Goal: Find contact information: Find contact information

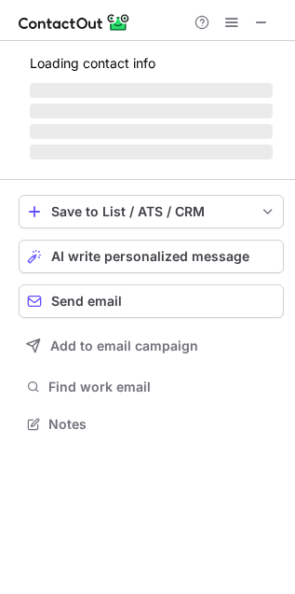
scroll to position [412, 295]
click at [208, 133] on span "‌" at bounding box center [151, 131] width 243 height 15
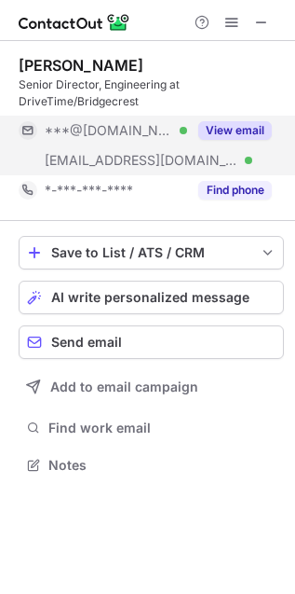
click at [210, 131] on button "View email" at bounding box center [235, 130] width 74 height 19
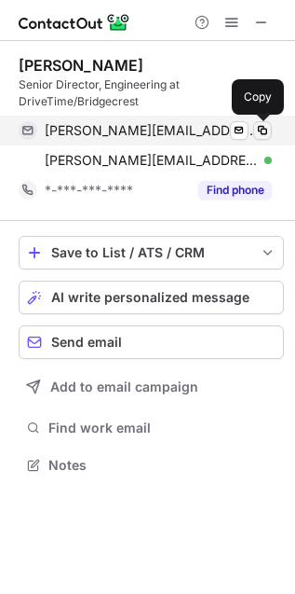
click at [268, 128] on span at bounding box center [262, 130] width 15 height 15
